Goal: Task Accomplishment & Management: Manage account settings

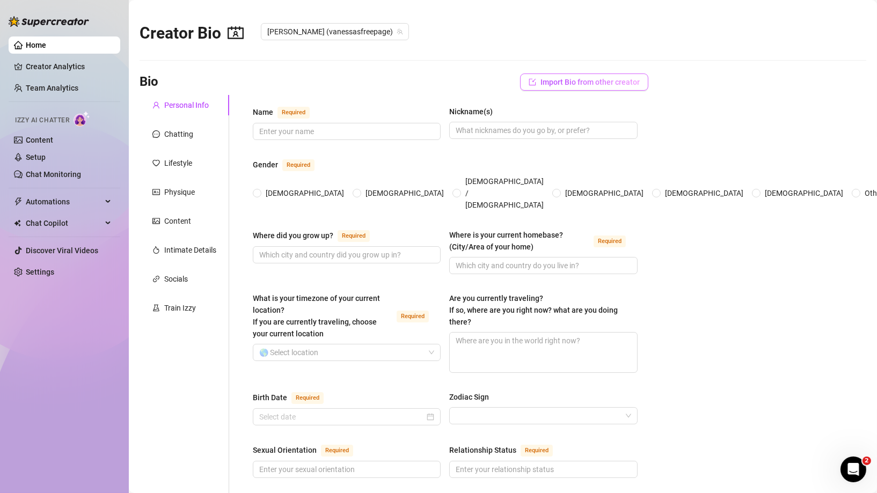
click at [619, 81] on span "Import Bio from other creator" at bounding box center [590, 82] width 99 height 9
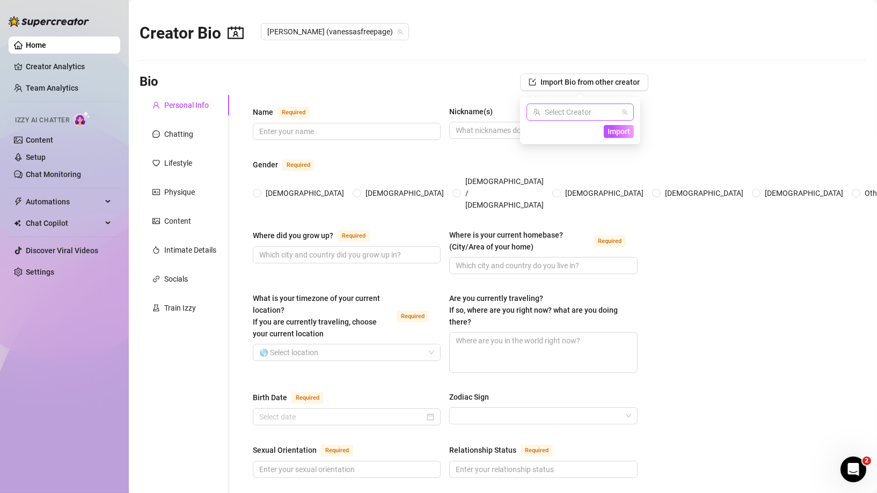
click at [622, 105] on span at bounding box center [580, 112] width 94 height 16
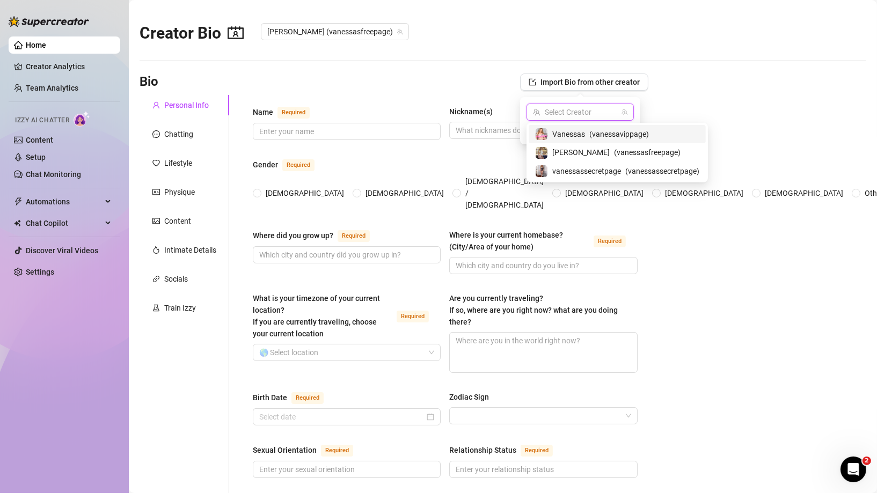
click at [574, 138] on span "Vanessas" at bounding box center [568, 134] width 33 height 12
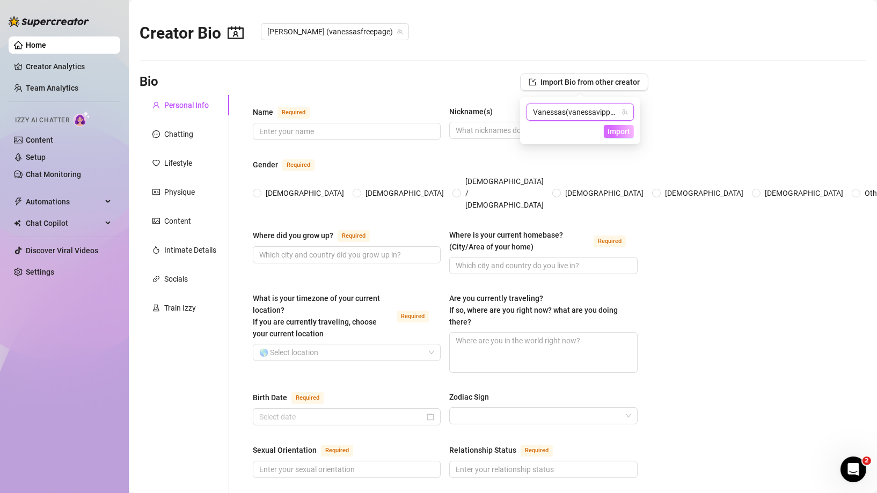
click at [614, 133] on span "Import" at bounding box center [619, 131] width 23 height 9
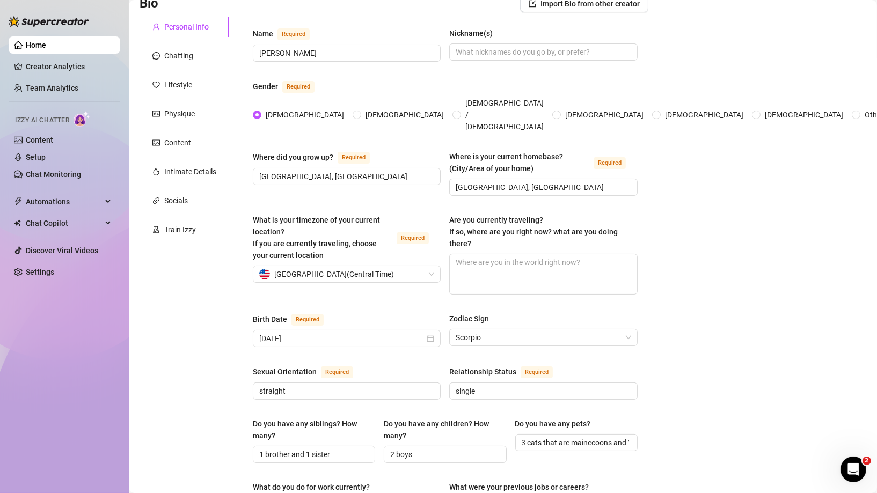
scroll to position [584, 0]
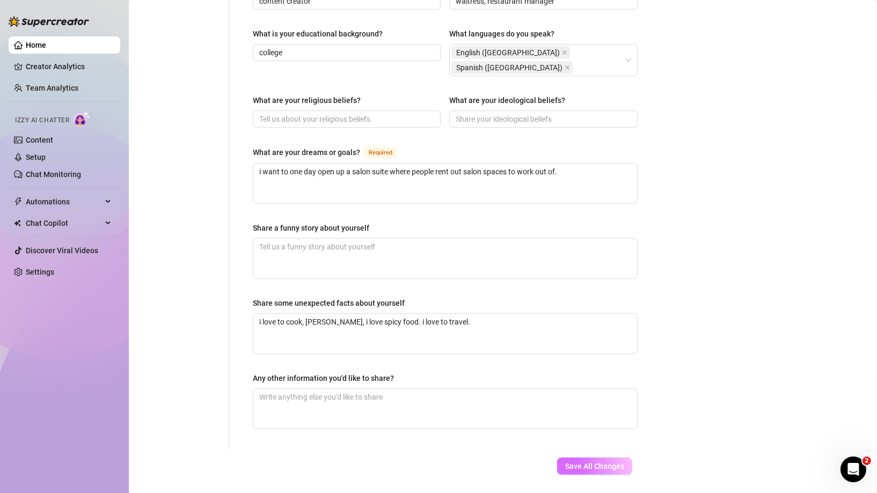
click at [586, 462] on span "Save All Changes" at bounding box center [594, 466] width 59 height 9
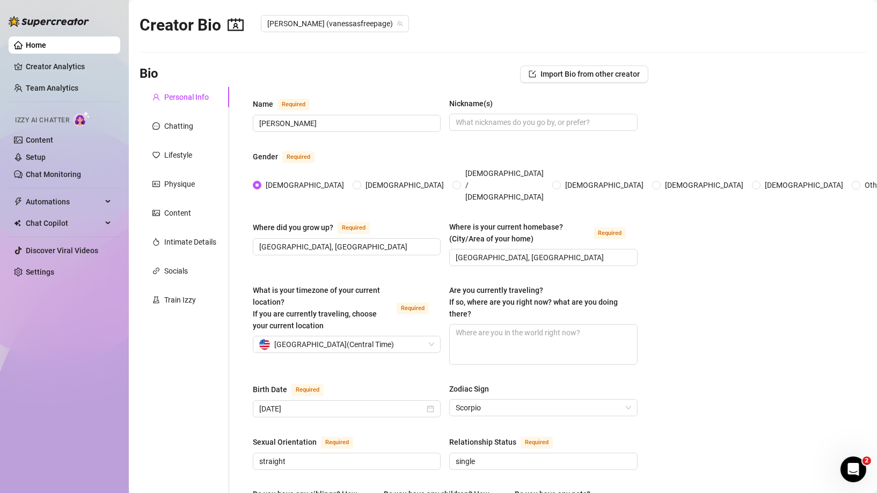
scroll to position [0, 0]
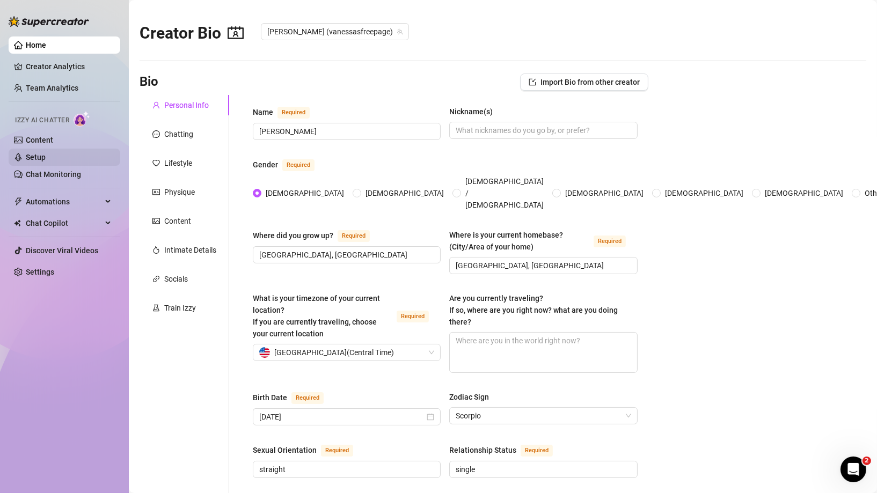
click at [38, 161] on link "Setup" at bounding box center [36, 157] width 20 height 9
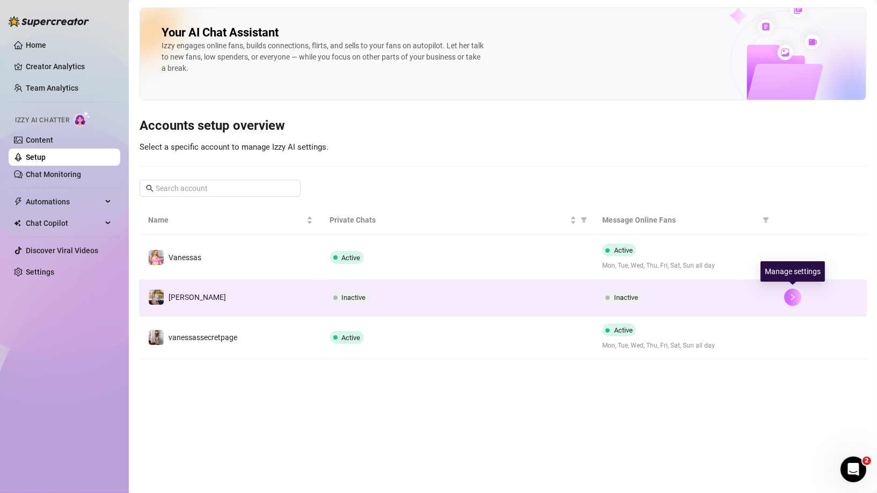
click at [791, 297] on icon "right" at bounding box center [793, 298] width 8 height 8
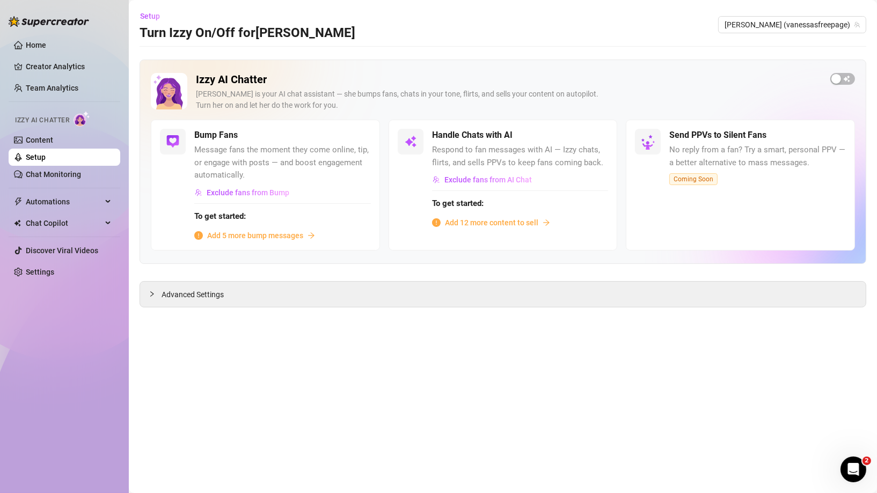
click at [280, 236] on span "Add 5 more bump messages" at bounding box center [255, 236] width 96 height 12
